Goal: Task Accomplishment & Management: Manage account settings

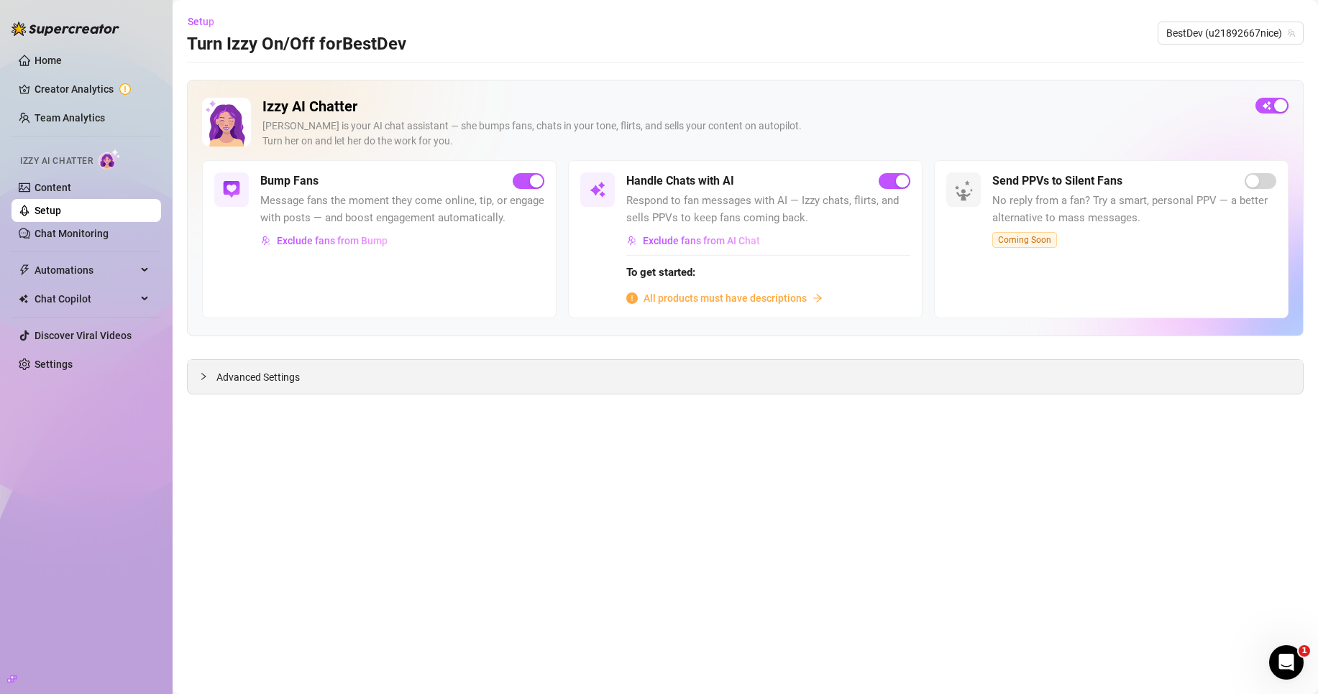
click at [271, 380] on span "Advanced Settings" at bounding box center [257, 378] width 83 height 16
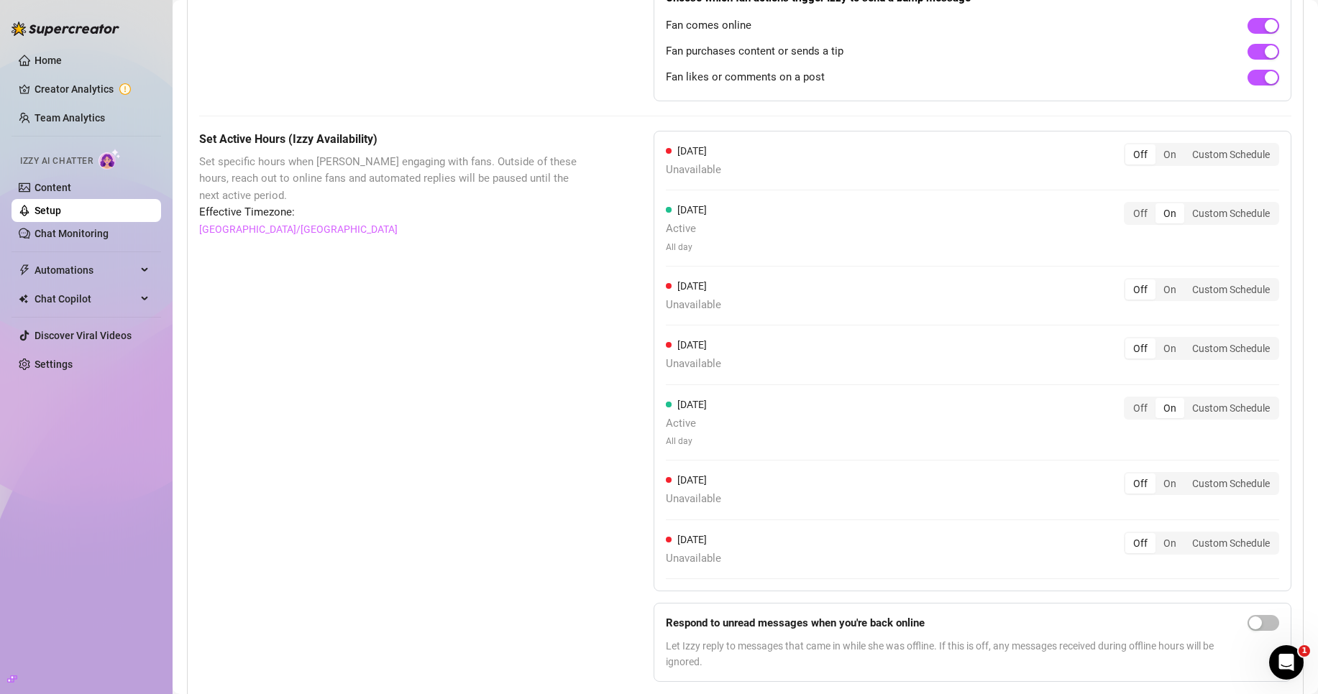
scroll to position [1078, 0]
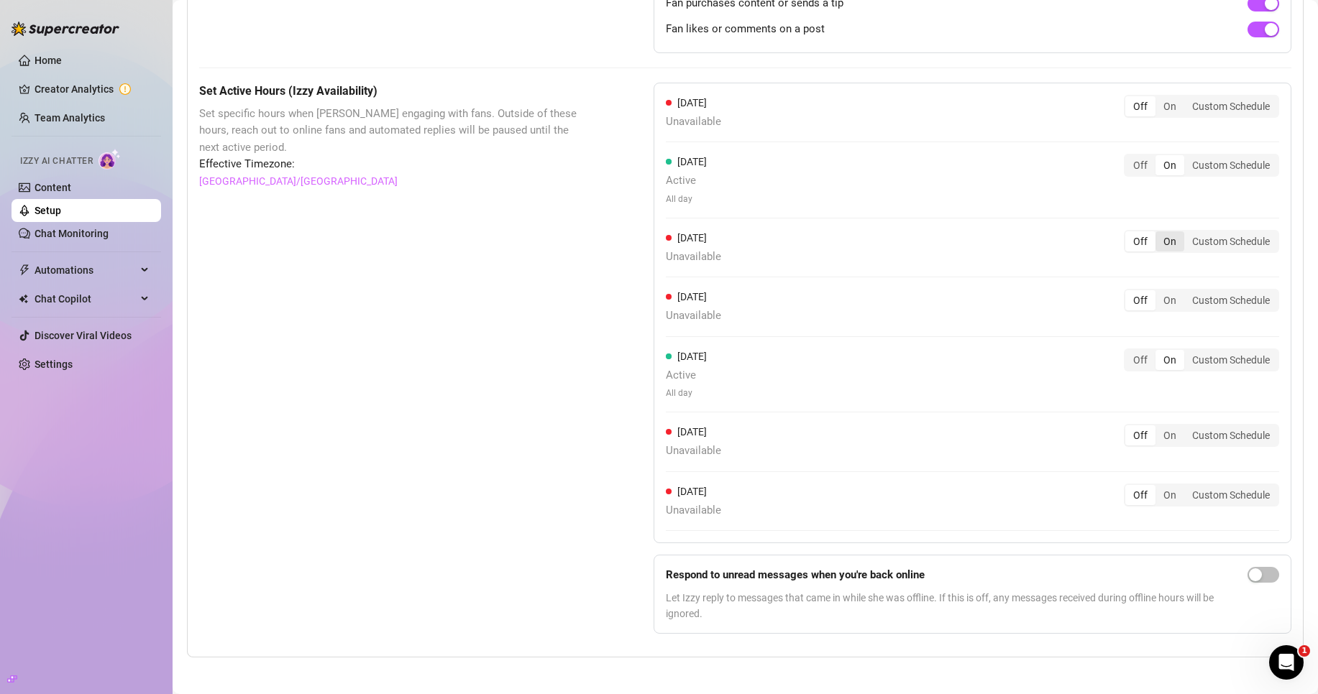
click at [1155, 244] on div "On" at bounding box center [1169, 241] width 29 height 20
click at [1159, 234] on input "On" at bounding box center [1159, 234] width 0 height 0
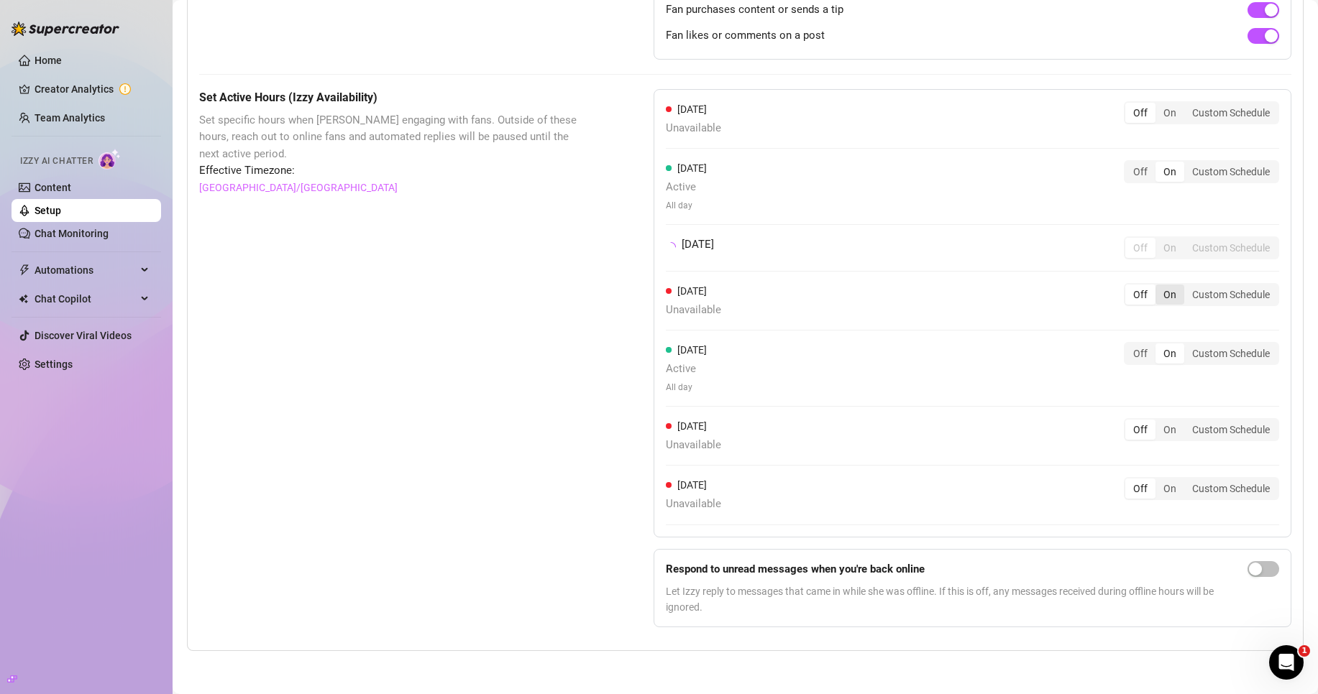
click at [1158, 288] on div "On" at bounding box center [1169, 295] width 29 height 20
click at [1159, 287] on input "On" at bounding box center [1159, 287] width 0 height 0
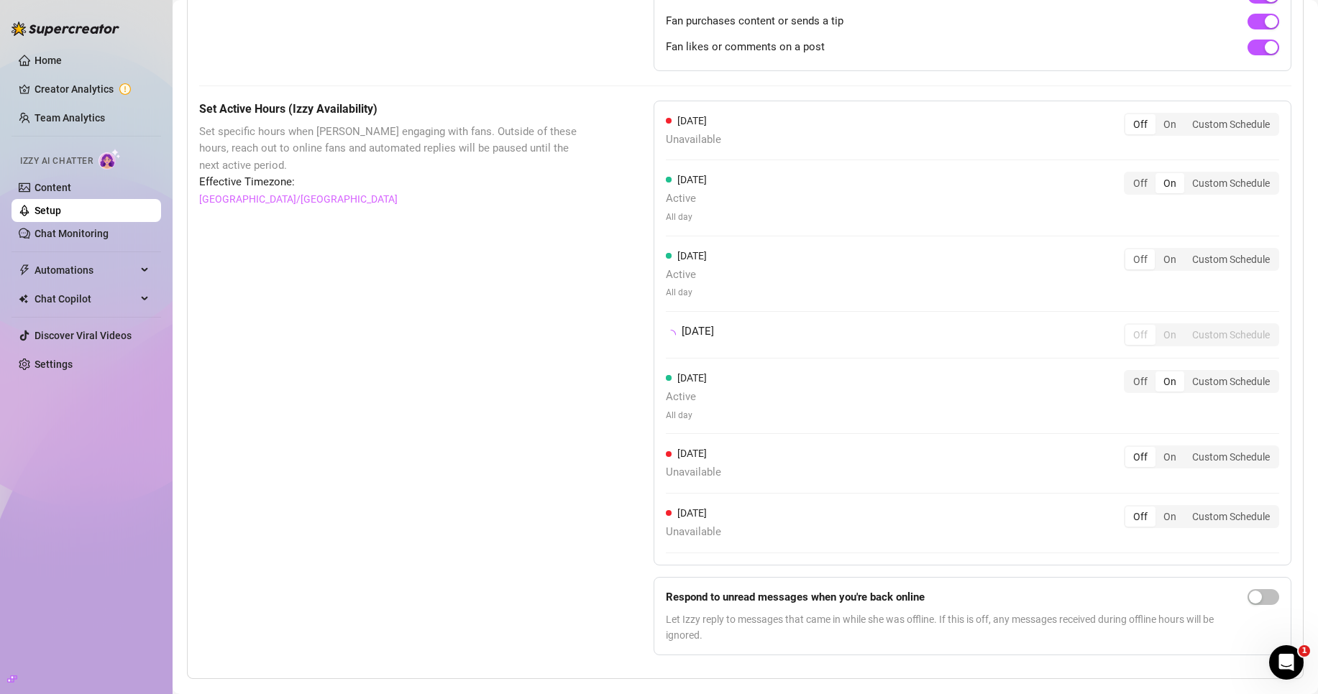
scroll to position [1073, 0]
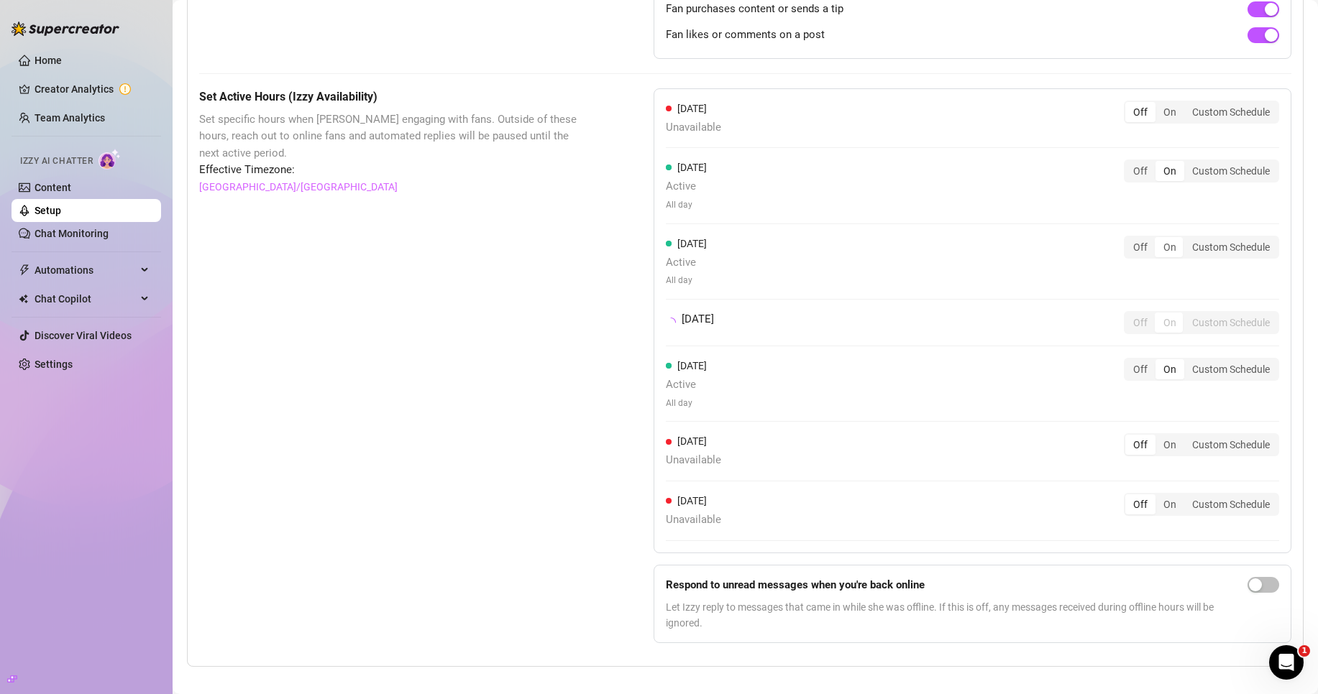
click at [1161, 410] on div "[DATE] Active All day Off On Custom Schedule" at bounding box center [972, 384] width 613 height 52
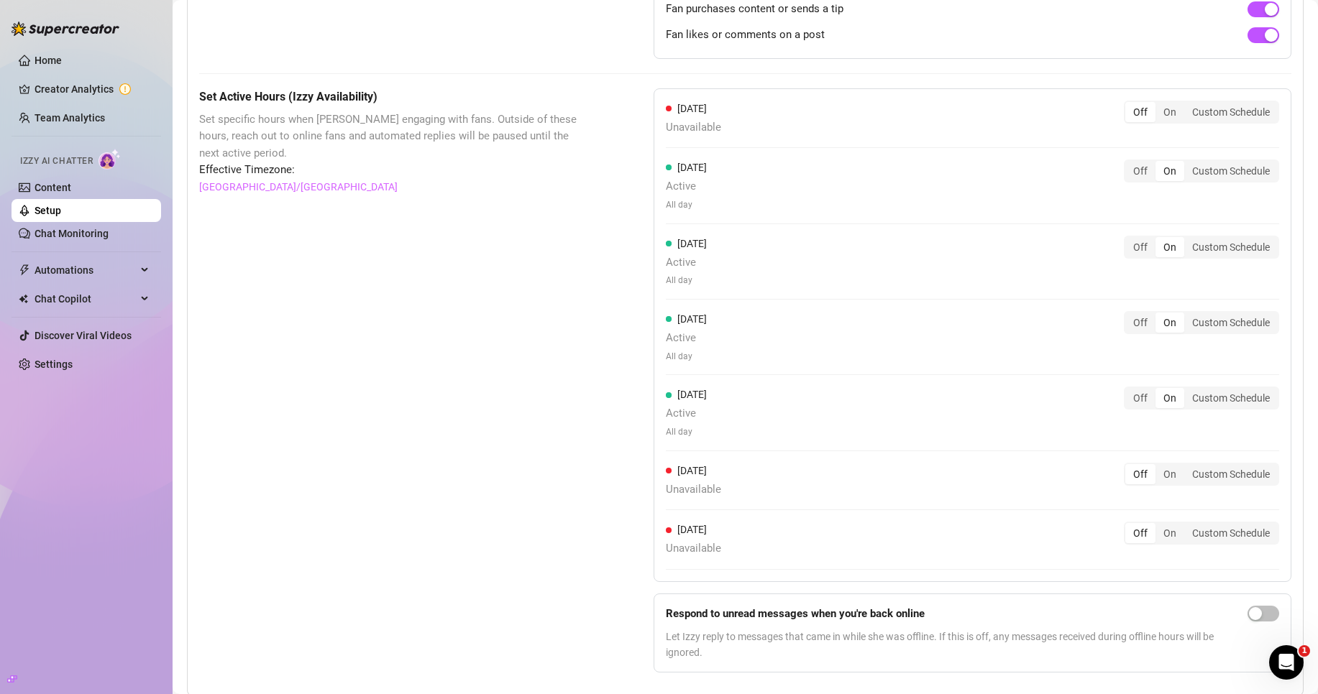
click at [1157, 463] on div "Off On Custom Schedule" at bounding box center [1201, 474] width 155 height 23
click at [1159, 476] on div "On" at bounding box center [1169, 474] width 29 height 20
click at [1159, 467] on input "On" at bounding box center [1159, 467] width 0 height 0
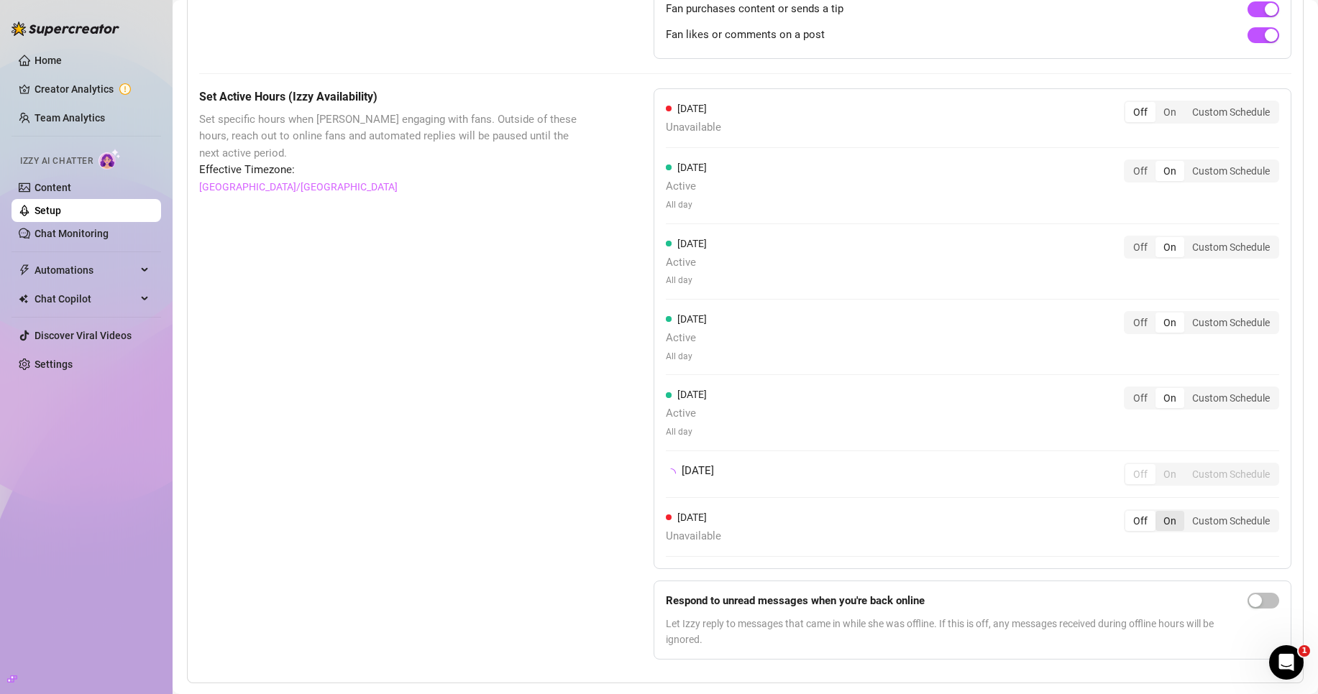
click at [1165, 523] on div "On" at bounding box center [1169, 521] width 29 height 20
click at [1159, 513] on input "On" at bounding box center [1159, 513] width 0 height 0
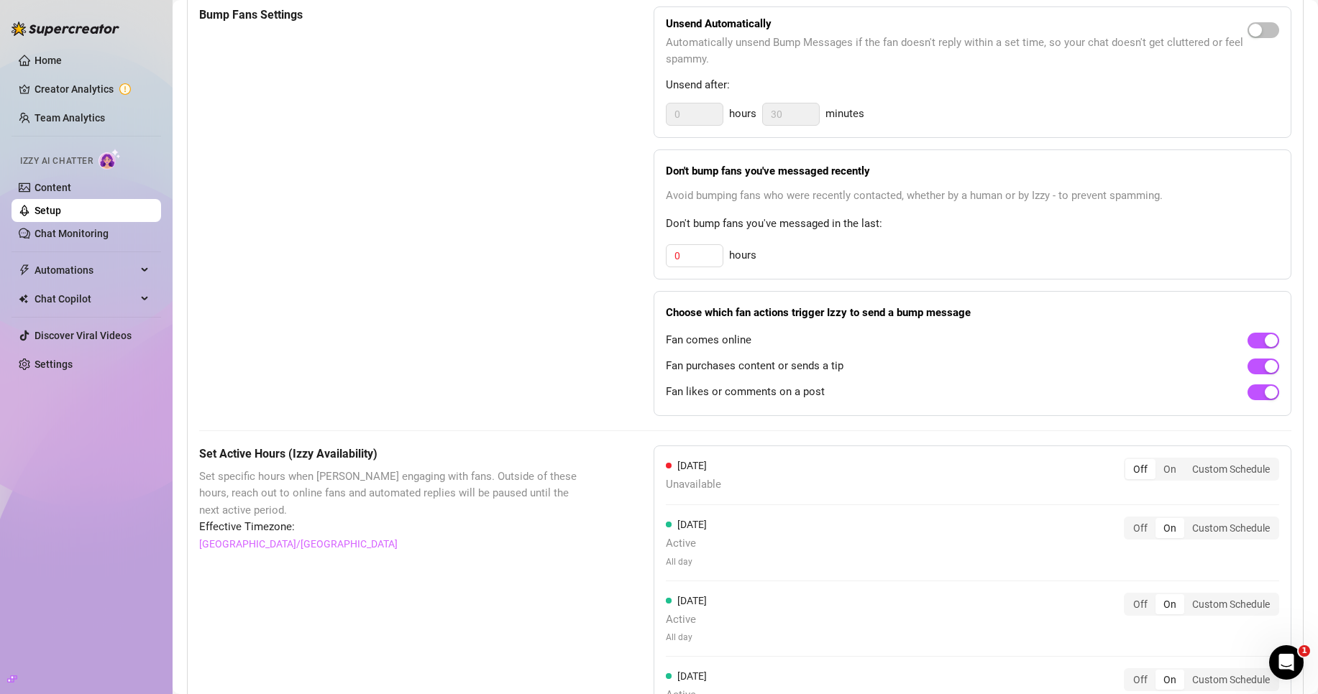
scroll to position [713, 0]
